Goal: Task Accomplishment & Management: Manage account settings

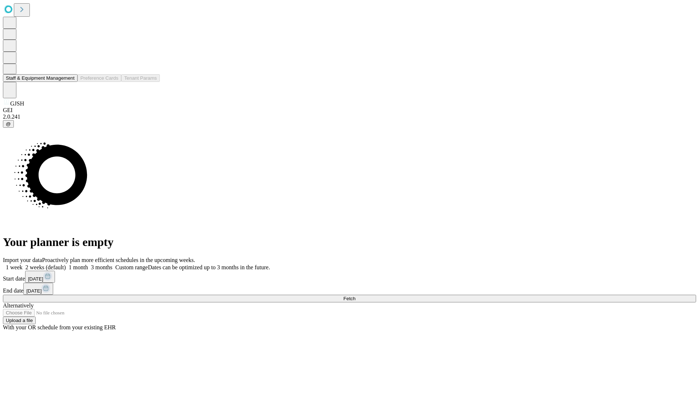
click at [70, 82] on button "Staff & Equipment Management" at bounding box center [40, 78] width 75 height 8
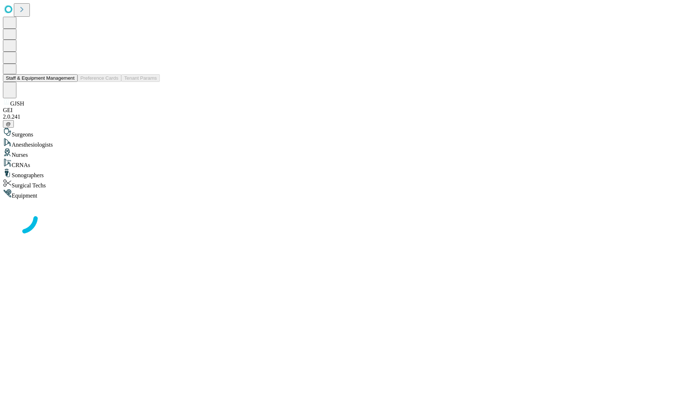
click at [70, 82] on button "Staff & Equipment Management" at bounding box center [40, 78] width 75 height 8
